Goal: Task Accomplishment & Management: Manage account settings

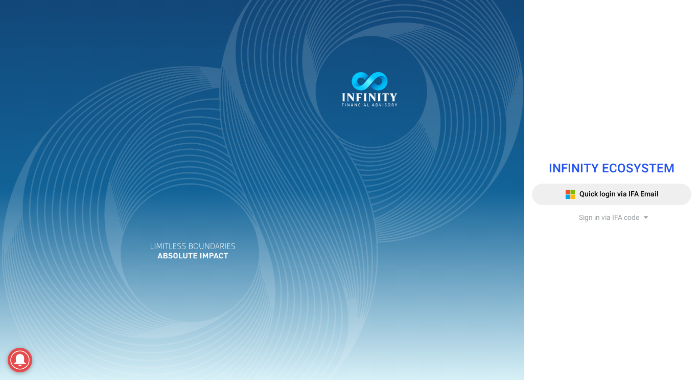
click at [608, 214] on span "Sign in via IFA code" at bounding box center [609, 217] width 60 height 11
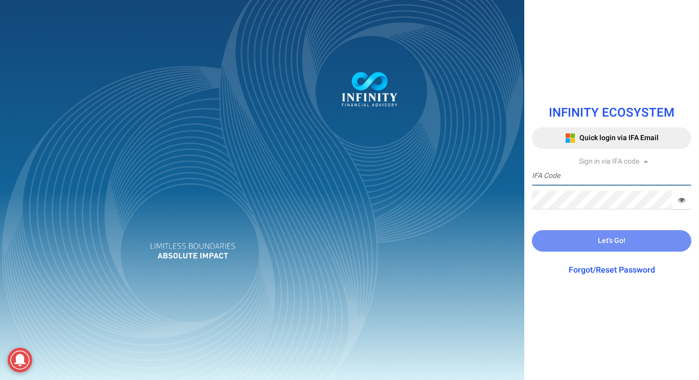
click at [603, 169] on input "text" at bounding box center [611, 176] width 159 height 19
type input "IFA0166"
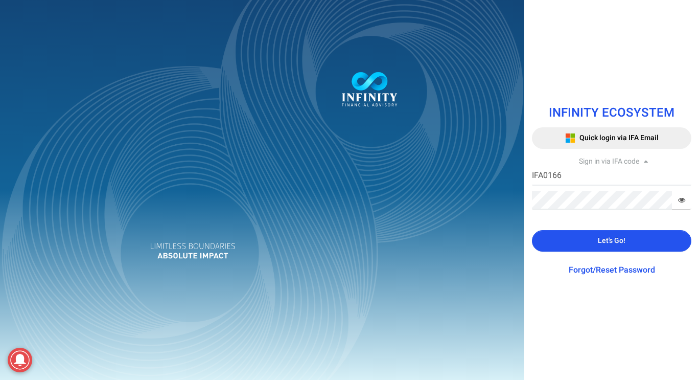
click at [603, 245] on span "Let's Go!" at bounding box center [612, 240] width 28 height 11
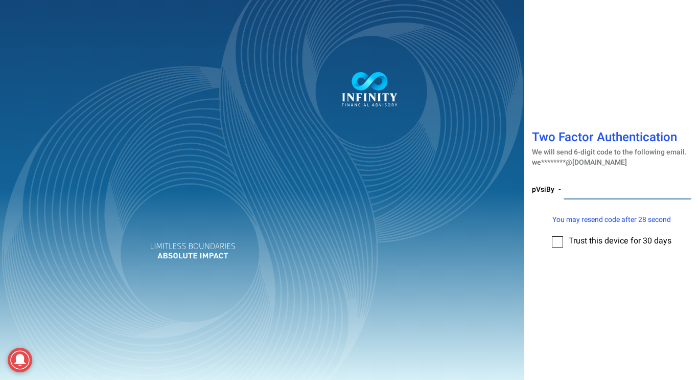
click at [589, 185] on input "number" at bounding box center [627, 189] width 128 height 19
click at [601, 191] on input "number" at bounding box center [627, 189] width 128 height 19
type input "539807"
